Goal: Task Accomplishment & Management: Use online tool/utility

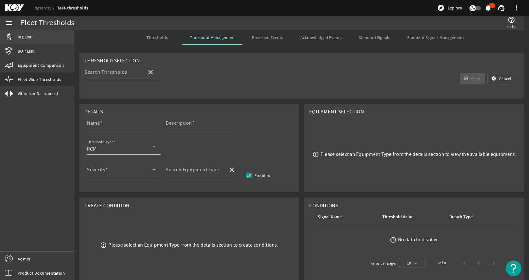
click at [19, 35] on span "Rig List" at bounding box center [25, 37] width 14 height 6
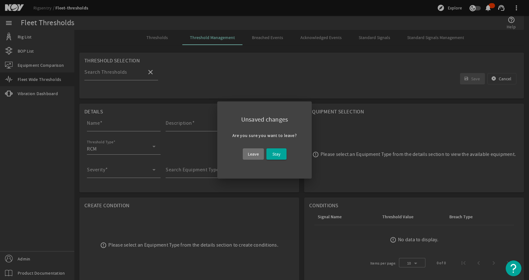
click at [247, 154] on span at bounding box center [253, 153] width 21 height 15
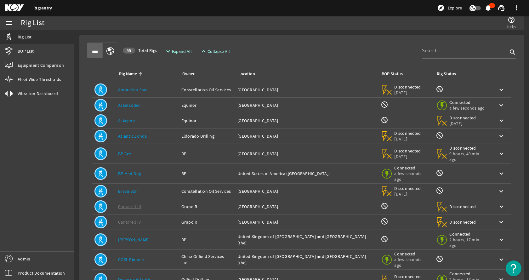
click at [432, 51] on input at bounding box center [465, 51] width 86 height 8
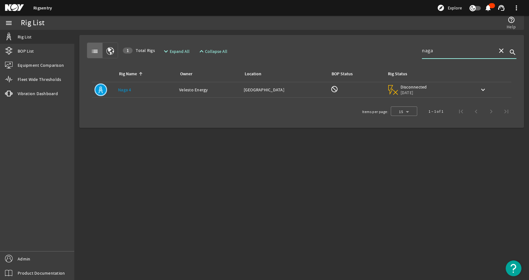
type input "naga"
click at [169, 88] on div "Rig Name: [PERSON_NAME] 4" at bounding box center [146, 90] width 56 height 6
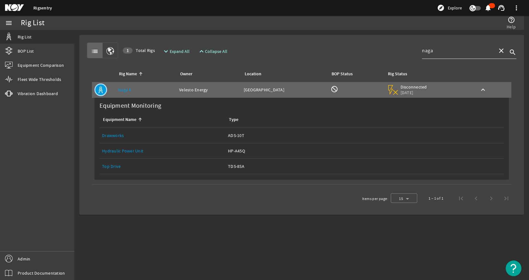
click at [499, 47] on span at bounding box center [500, 50] width 15 height 15
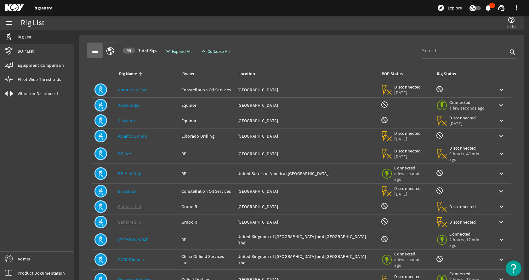
click at [355, 42] on div "list 55 Total Rigs expand_more Expand All expand_less Collapse All search Rig N…" at bounding box center [301, 204] width 434 height 329
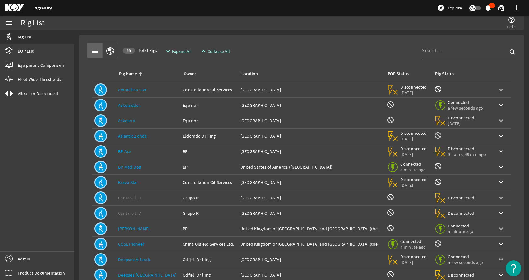
click at [319, 44] on div "list 55 Total Rigs expand_more Expand All expand_less Collapse All search" at bounding box center [301, 50] width 429 height 16
click at [124, 107] on link "Askeladden" at bounding box center [129, 105] width 23 height 6
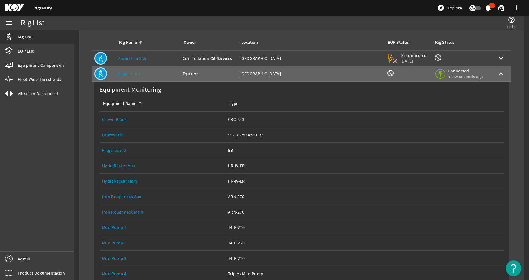
scroll to position [63, 0]
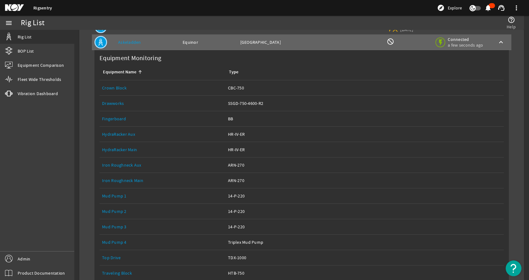
click at [117, 258] on link "Top Drive" at bounding box center [111, 258] width 19 height 6
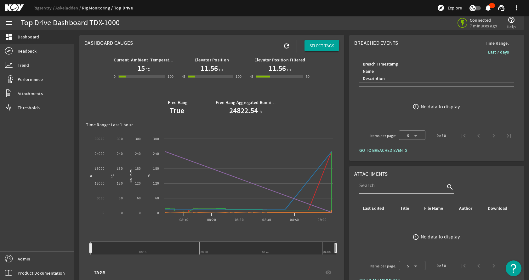
click at [86, 85] on div "Current_Ambient_Temperature 15 °C 0 -1 100 100 Elevator Position 11.56 m -5 -6 …" at bounding box center [211, 86] width 255 height 67
click at [32, 51] on span "Readback" at bounding box center [27, 51] width 19 height 6
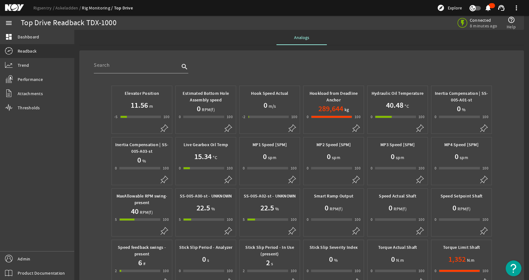
click at [86, 103] on div "Elevator Position 11.56 m -5 -6 100 100 Estimated Bottom Hole Assembly speed 0 …" at bounding box center [301, 221] width 434 height 282
click at [82, 133] on mat-card "search Elevator Position 11.56 m -5 -6 100 100 Estimated Bottom Hole Assembly s…" at bounding box center [301, 208] width 444 height 316
click at [81, 175] on mat-card "search Elevator Position 11.56 m -5 -6 100 100 Estimated Bottom Hole Assembly s…" at bounding box center [301, 208] width 444 height 316
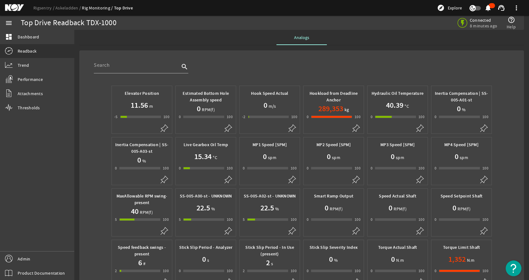
click at [81, 175] on mat-card "search Elevator Position 11.56 m -5 -6 100 100 Estimated Bottom Hole Assembly s…" at bounding box center [301, 208] width 444 height 316
click at [132, 66] on input "text" at bounding box center [137, 65] width 86 height 8
type input "aggr"
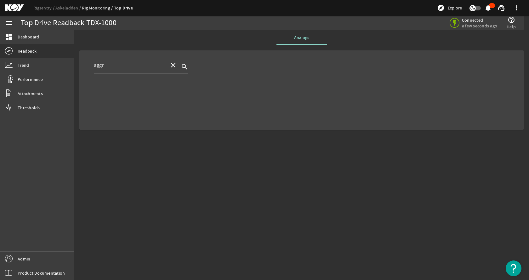
click at [173, 67] on mat-icon "close" at bounding box center [173, 65] width 8 height 8
click at [247, 70] on div "search" at bounding box center [306, 68] width 425 height 23
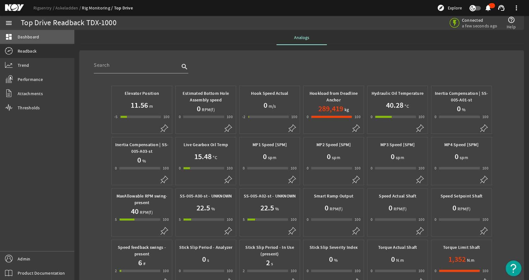
click at [39, 35] on link "dashboard Dashboard" at bounding box center [37, 37] width 74 height 14
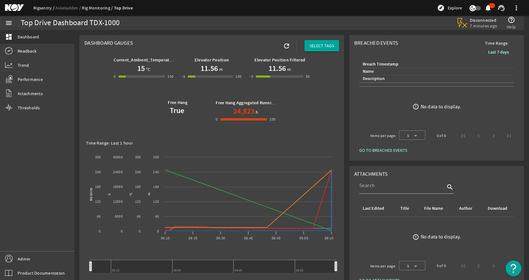
click at [45, 8] on link "Rigsentry" at bounding box center [44, 8] width 22 height 6
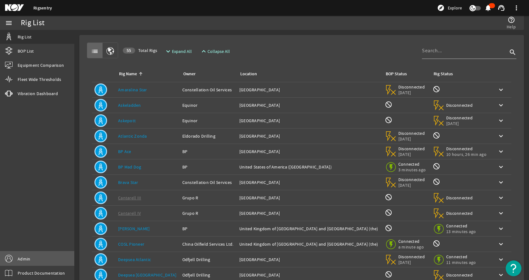
click at [29, 257] on span "Admin" at bounding box center [24, 258] width 13 height 6
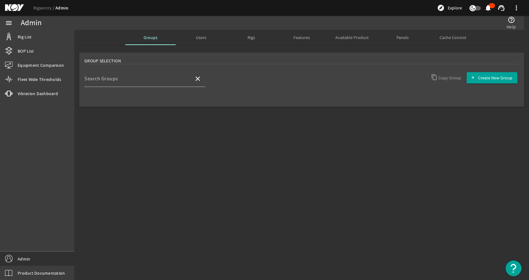
click at [236, 136] on mat-sidenav-content "Admin help_outline Help Groups Users Rigs Features Available Product Panels Cac…" at bounding box center [301, 155] width 454 height 250
click at [307, 147] on mat-sidenav-content "Admin help_outline Help Groups Users Rigs Features Available Product Panels Cac…" at bounding box center [301, 155] width 454 height 250
click at [59, 97] on link "vibration Vibration Dashboard" at bounding box center [37, 94] width 74 height 14
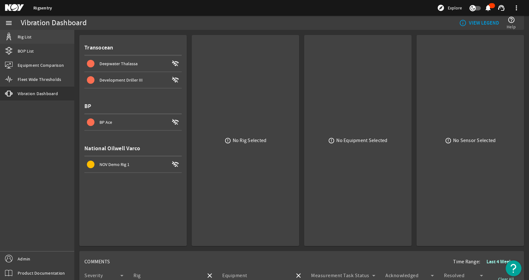
click at [53, 36] on link "Rig List" at bounding box center [37, 37] width 74 height 14
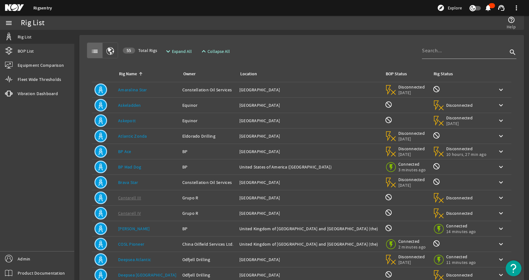
click at [347, 41] on div "list 55 Total Rigs expand_more Expand All expand_less Collapse All search Rig N…" at bounding box center [301, 189] width 434 height 299
click at [31, 255] on link "Admin" at bounding box center [37, 258] width 74 height 14
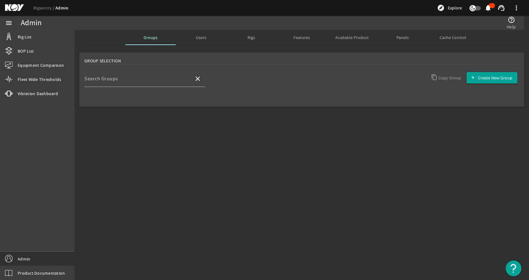
click at [257, 162] on mat-sidenav-content "Admin help_outline Help Groups Users Rigs Features Available Product Panels Cac…" at bounding box center [301, 155] width 454 height 250
click at [359, 37] on span "Available Product" at bounding box center [351, 37] width 33 height 4
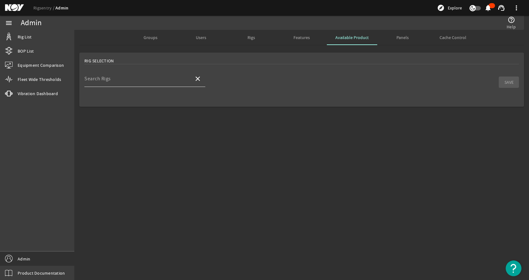
click at [143, 80] on input "Search Rigs" at bounding box center [136, 81] width 104 height 8
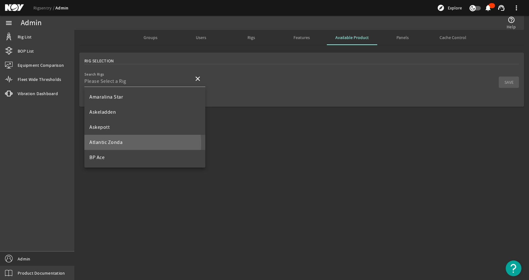
click at [129, 144] on mat-option "Atlantic Zonda" at bounding box center [144, 142] width 121 height 15
type input "Atlantic Zonda"
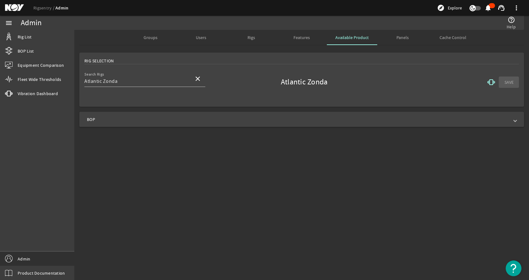
click at [144, 116] on span "BOP" at bounding box center [300, 119] width 427 height 6
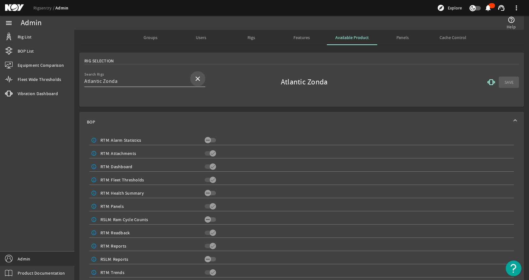
click at [195, 80] on mat-icon "close" at bounding box center [198, 79] width 8 height 8
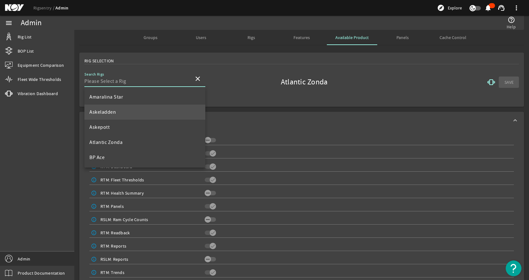
click at [116, 110] on mat-option "Askeladden" at bounding box center [144, 111] width 121 height 15
type input "Askeladden"
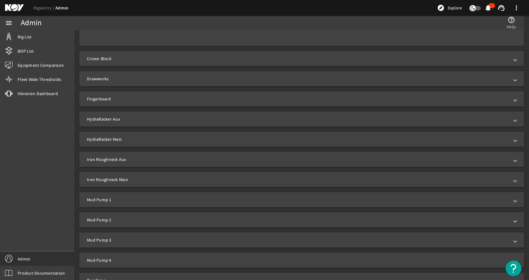
scroll to position [94, 0]
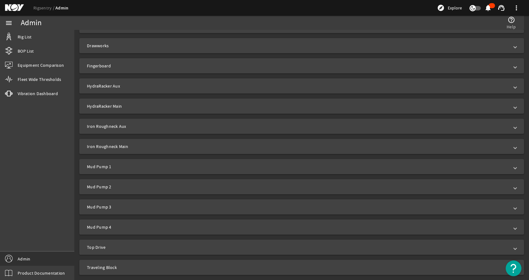
click at [162, 246] on span "Top Drive" at bounding box center [300, 247] width 427 height 6
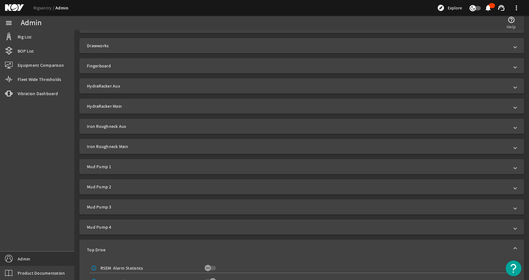
scroll to position [225, 0]
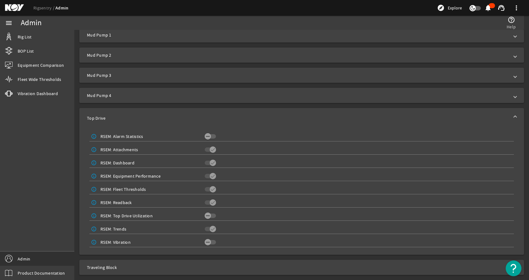
click at [241, 115] on mat-expansion-panel-header "Top Drive" at bounding box center [301, 118] width 444 height 20
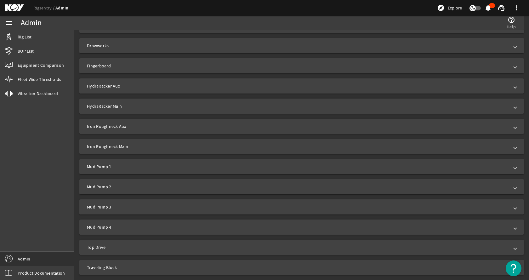
scroll to position [0, 0]
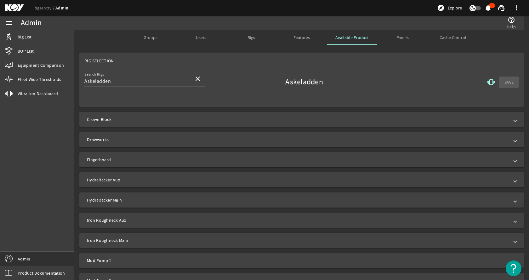
click at [488, 80] on mat-icon "vibration" at bounding box center [491, 82] width 8 height 8
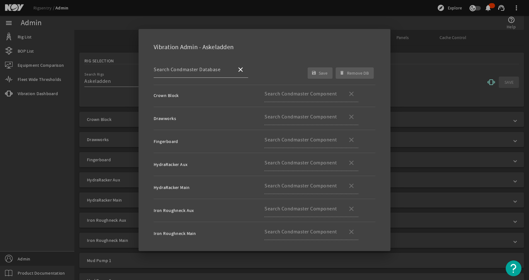
scroll to position [17, 0]
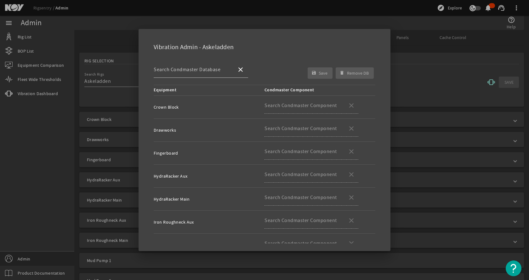
click at [436, 53] on div at bounding box center [264, 140] width 529 height 280
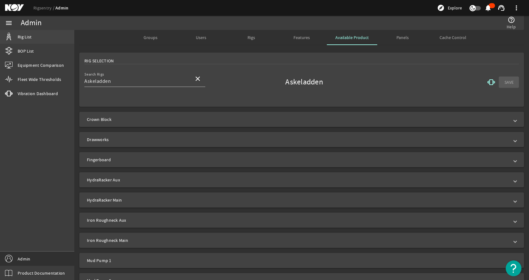
click at [15, 38] on link "Rig List" at bounding box center [37, 37] width 74 height 14
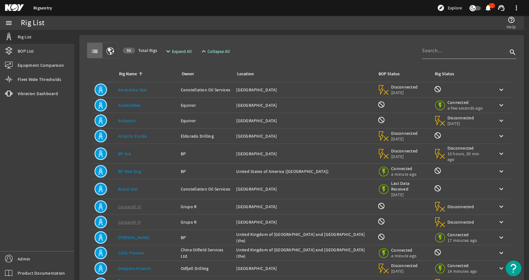
click at [157, 106] on div "Rig Name: Askeladden" at bounding box center [147, 105] width 58 height 6
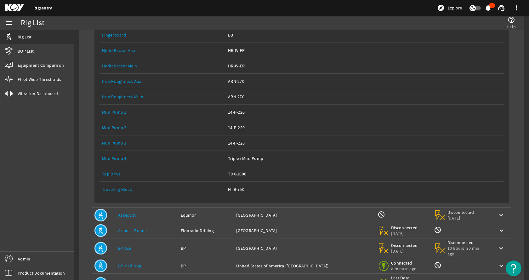
scroll to position [157, 0]
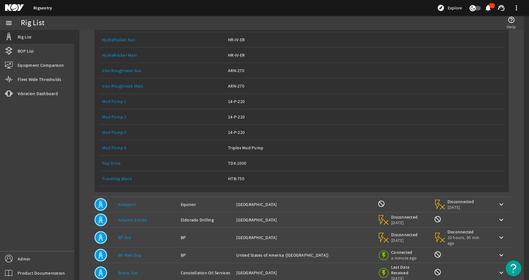
click at [113, 158] on link "Equipment Name: Top Drive" at bounding box center [162, 162] width 121 height 15
